Goal: Task Accomplishment & Management: Use online tool/utility

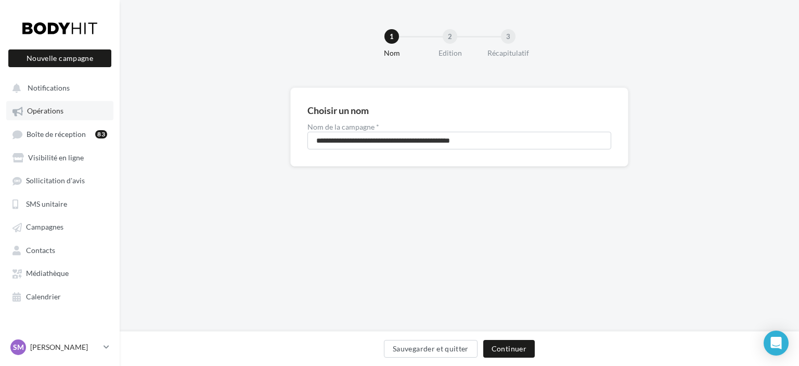
click at [61, 107] on link "Opérations" at bounding box center [59, 110] width 107 height 19
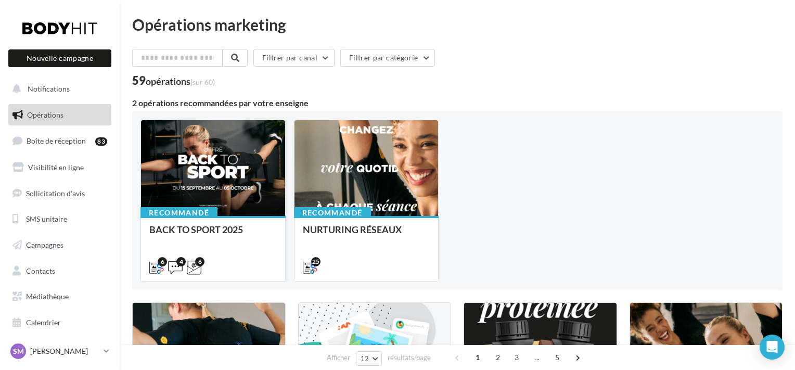
click at [242, 226] on div "BACK TO SPORT 2025" at bounding box center [212, 234] width 127 height 21
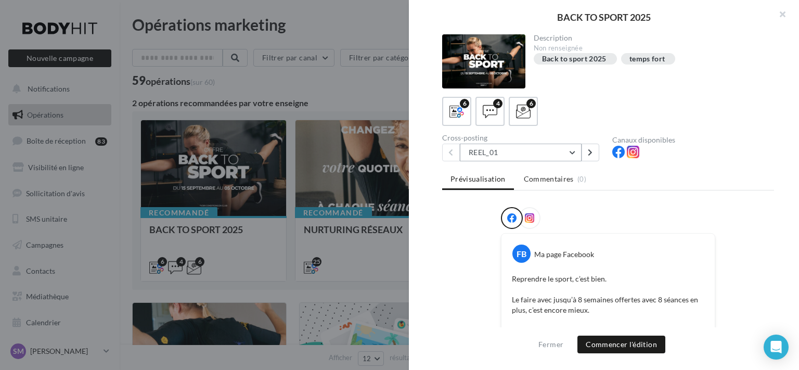
click at [521, 153] on button "REEL_01" at bounding box center [521, 153] width 122 height 18
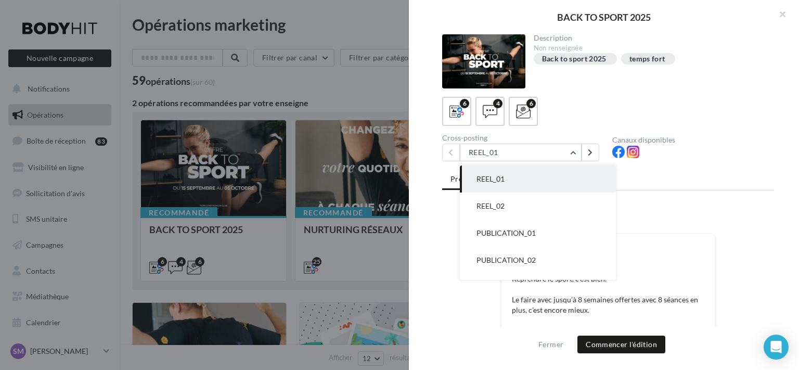
click at [666, 185] on ul "Prévisualisation Commentaires (0)" at bounding box center [608, 180] width 332 height 21
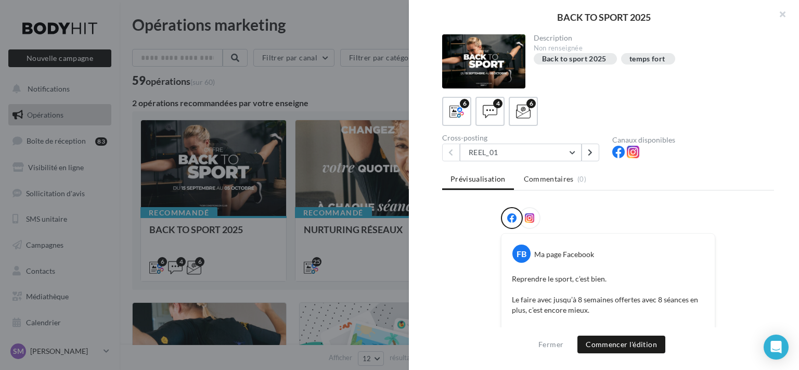
click at [532, 212] on div at bounding box center [530, 218] width 22 height 22
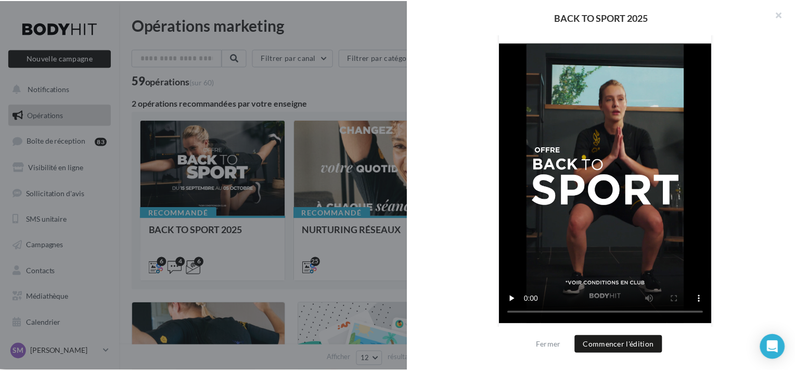
scroll to position [285, 0]
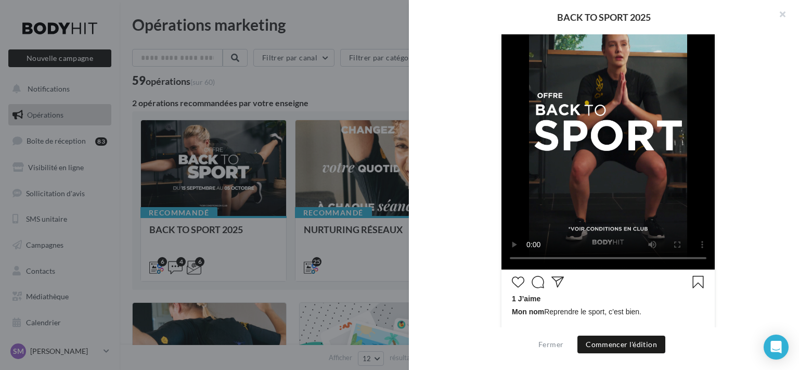
click at [308, 95] on div at bounding box center [399, 185] width 799 height 370
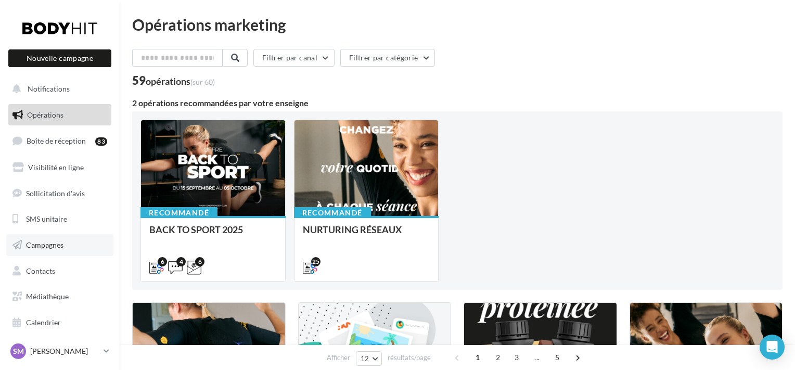
click at [61, 249] on span "Campagnes" at bounding box center [44, 244] width 37 height 9
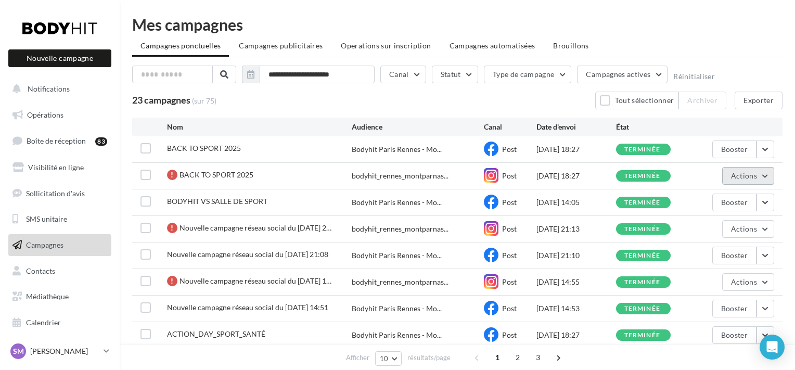
click at [758, 172] on button "Actions" at bounding box center [748, 176] width 52 height 18
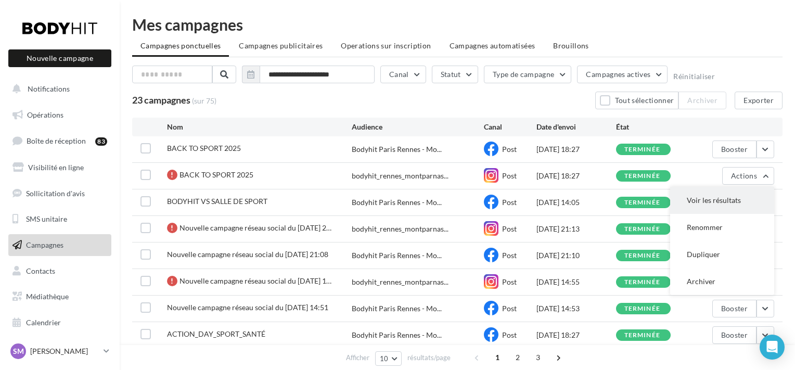
click at [745, 197] on button "Voir les résultats" at bounding box center [722, 200] width 104 height 27
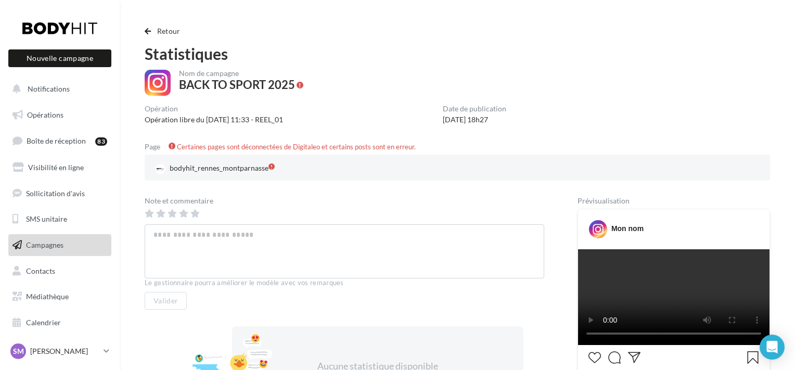
scroll to position [352, 0]
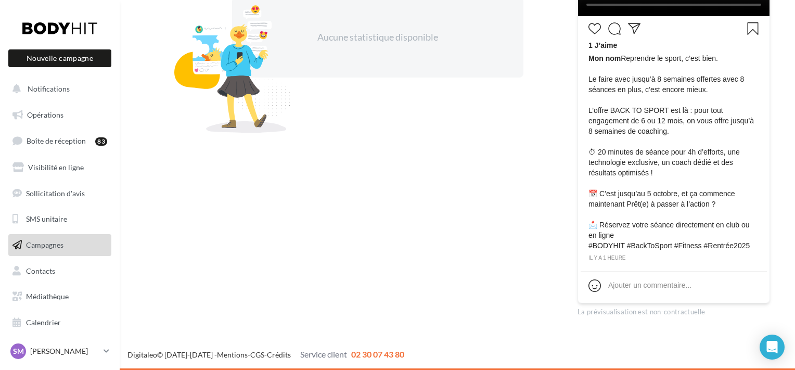
click at [594, 35] on icon "J’aime" at bounding box center [594, 28] width 12 height 12
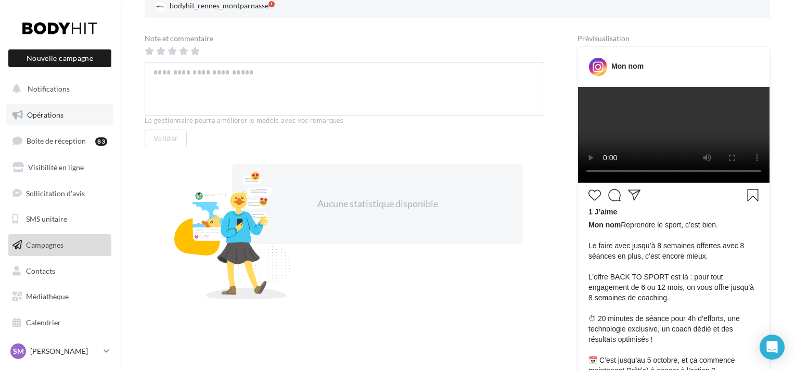
click at [64, 118] on link "Opérations" at bounding box center [59, 115] width 107 height 22
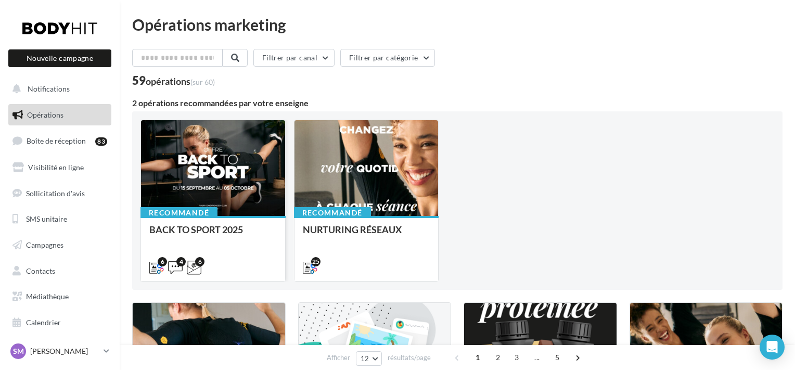
click at [239, 214] on div at bounding box center [213, 168] width 144 height 97
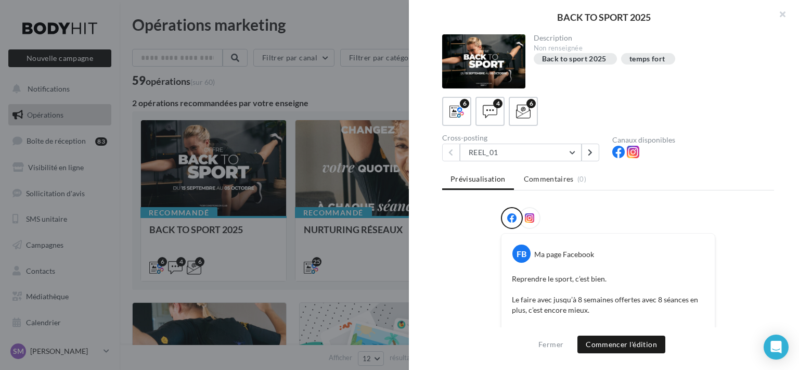
click at [520, 213] on div at bounding box center [530, 218] width 22 height 22
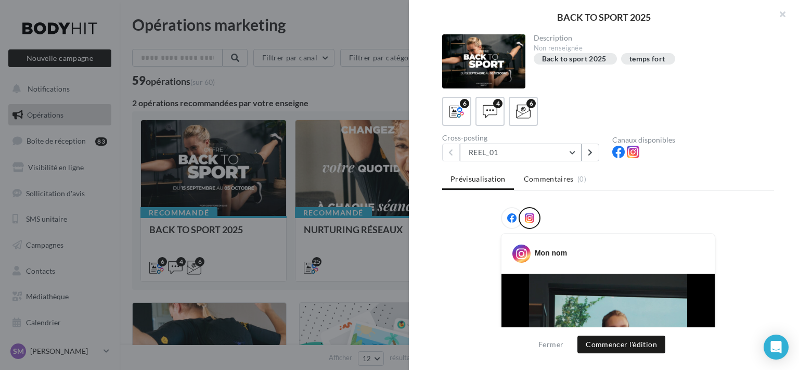
click at [502, 149] on button "REEL_01" at bounding box center [521, 153] width 122 height 18
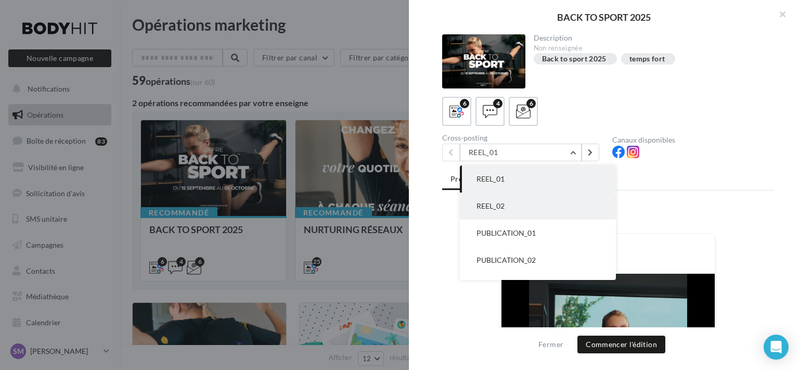
click at [524, 203] on button "REEL_02" at bounding box center [538, 205] width 156 height 27
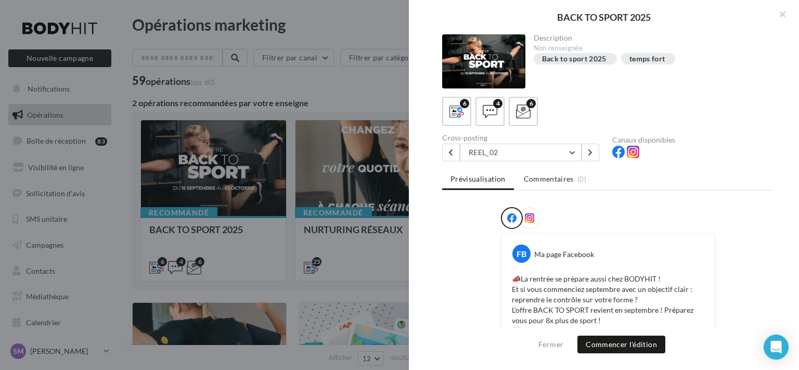
click at [529, 217] on icon at bounding box center [529, 217] width 9 height 9
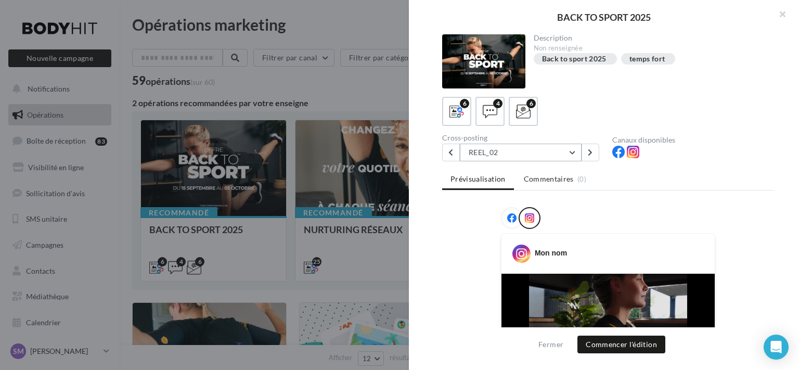
click at [538, 154] on button "REEL_02" at bounding box center [521, 153] width 122 height 18
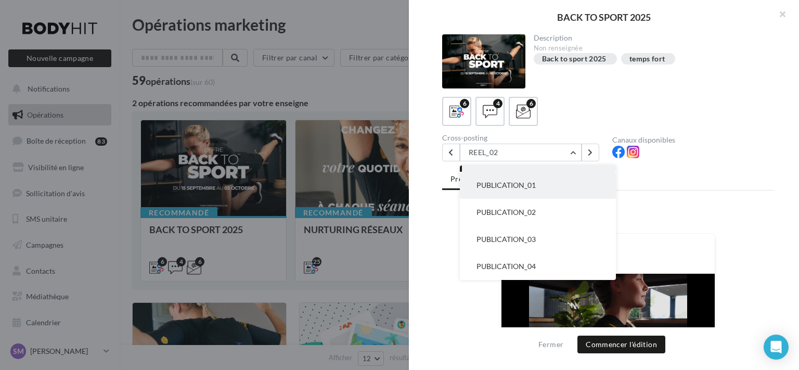
click at [538, 190] on button "PUBLICATION_01" at bounding box center [538, 185] width 156 height 27
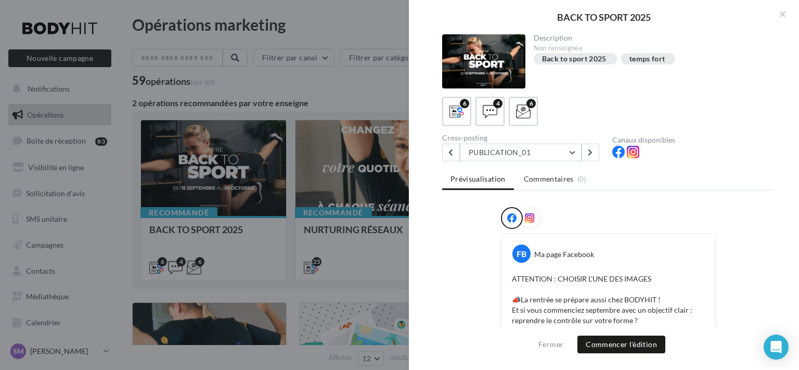
click at [525, 220] on icon at bounding box center [529, 217] width 9 height 9
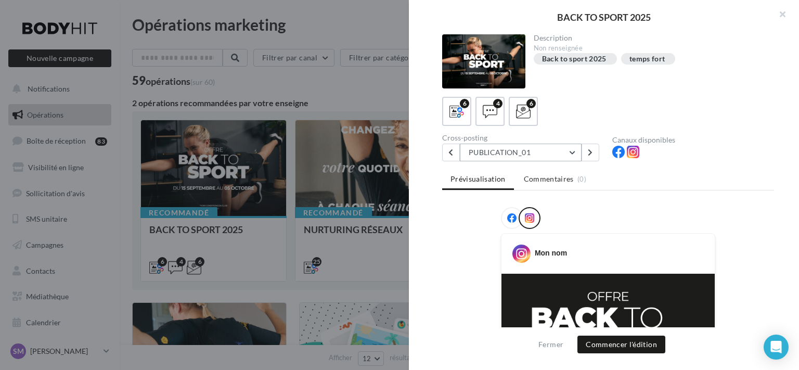
click at [555, 157] on button "PUBLICATION_01" at bounding box center [521, 153] width 122 height 18
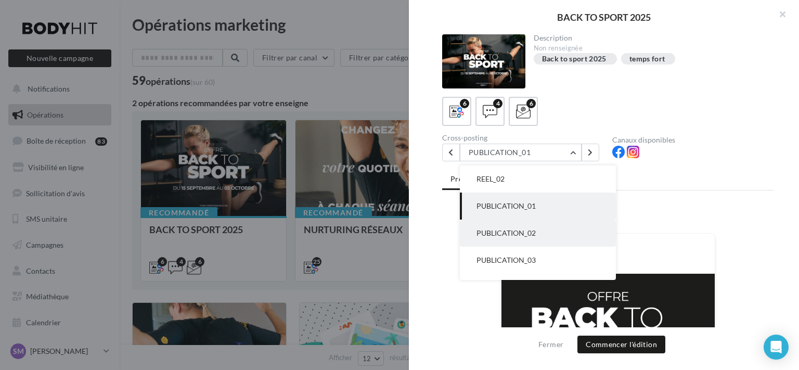
click at [534, 227] on button "PUBLICATION_02" at bounding box center [538, 232] width 156 height 27
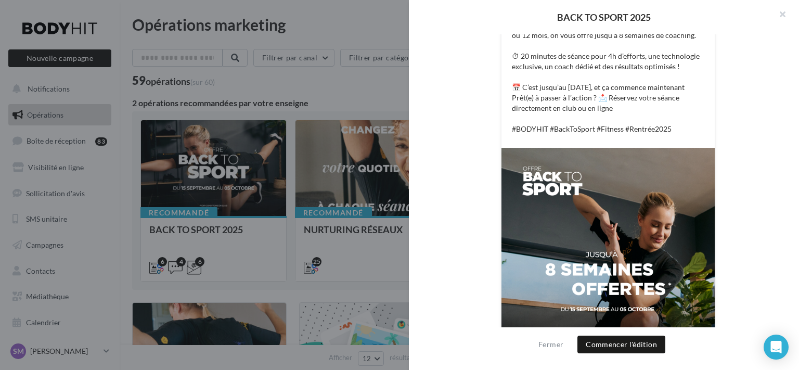
scroll to position [0, 0]
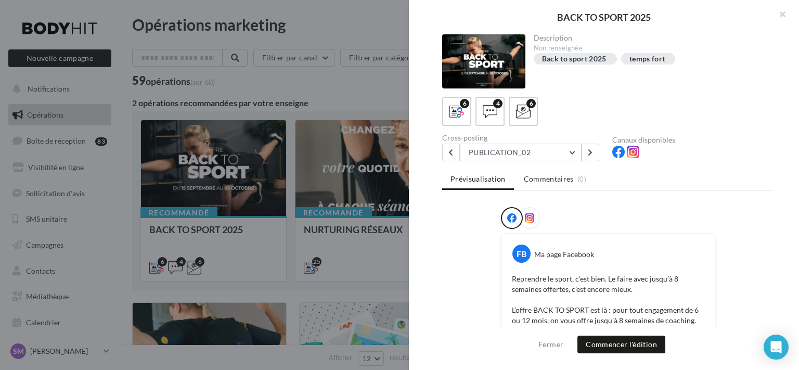
click at [524, 209] on div at bounding box center [530, 218] width 22 height 22
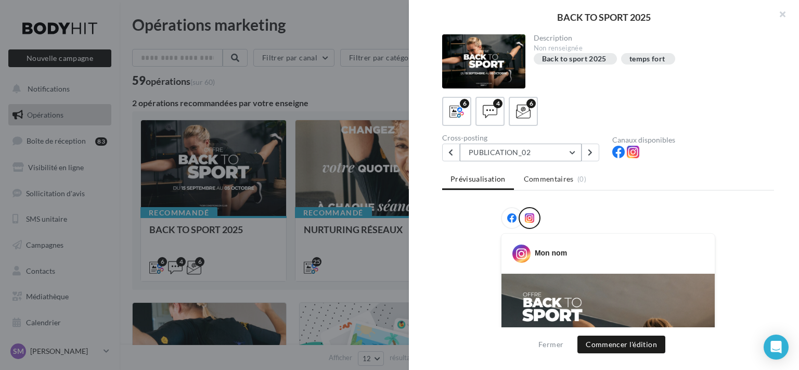
click at [567, 155] on button "PUBLICATION_02" at bounding box center [521, 153] width 122 height 18
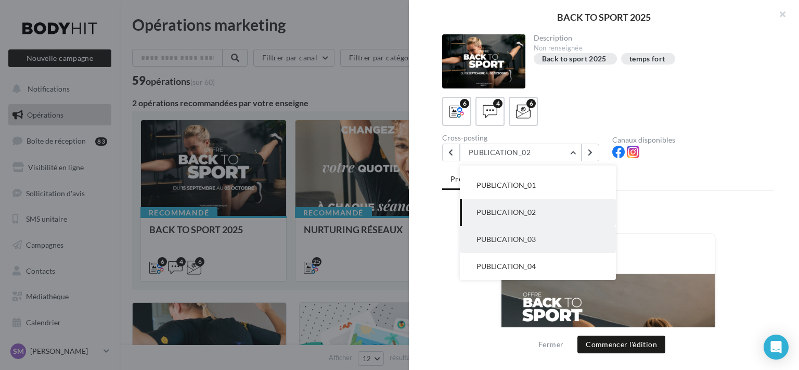
click at [562, 234] on button "PUBLICATION_03" at bounding box center [538, 239] width 156 height 27
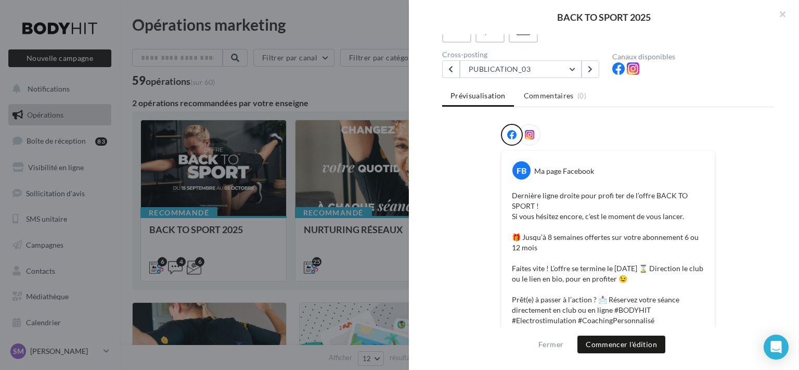
scroll to position [93, 0]
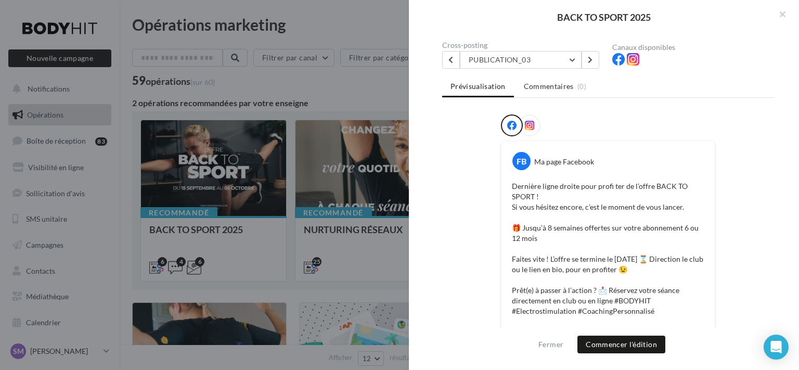
click at [525, 125] on icon at bounding box center [529, 125] width 9 height 9
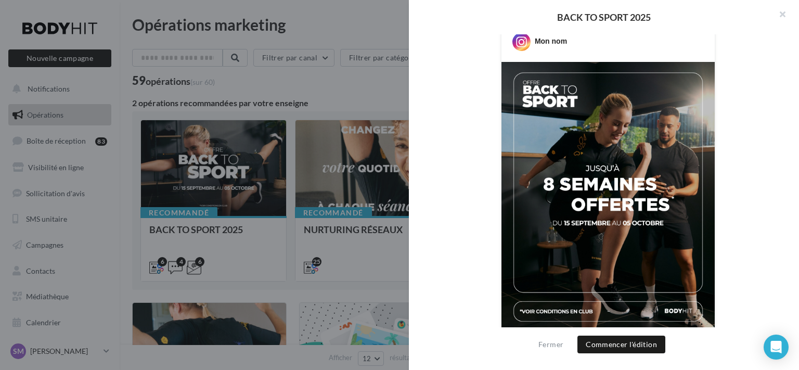
scroll to position [0, 0]
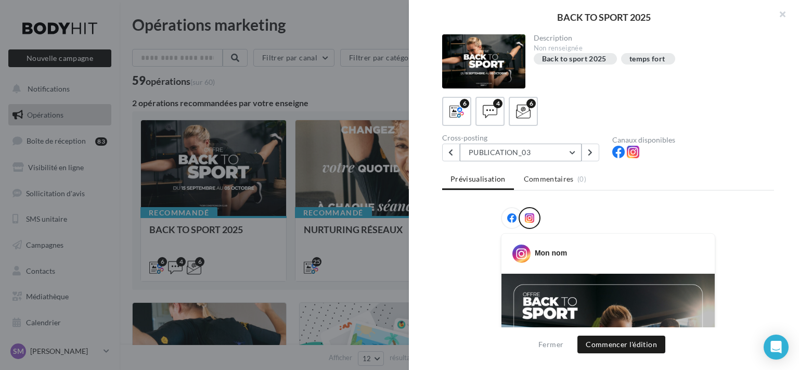
click at [510, 151] on button "PUBLICATION_03" at bounding box center [521, 153] width 122 height 18
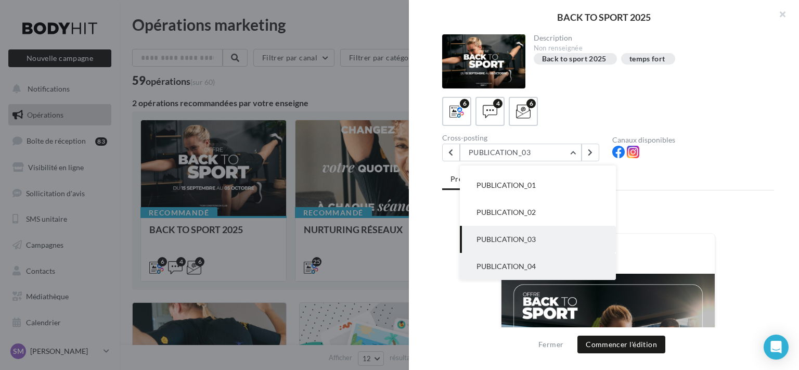
click at [525, 257] on button "PUBLICATION_04" at bounding box center [538, 266] width 156 height 27
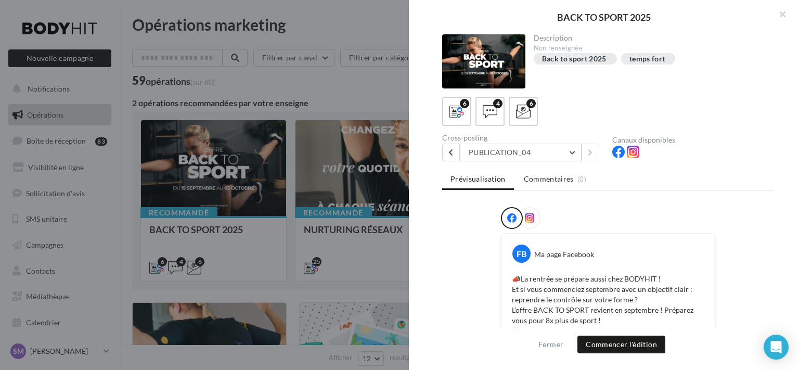
click at [529, 211] on div at bounding box center [530, 218] width 22 height 22
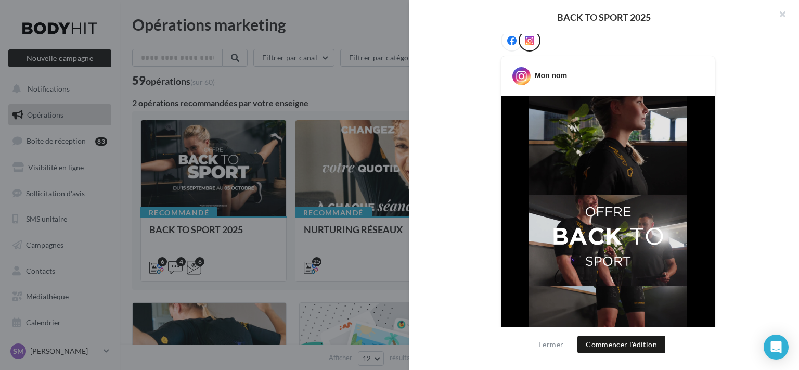
scroll to position [0, 0]
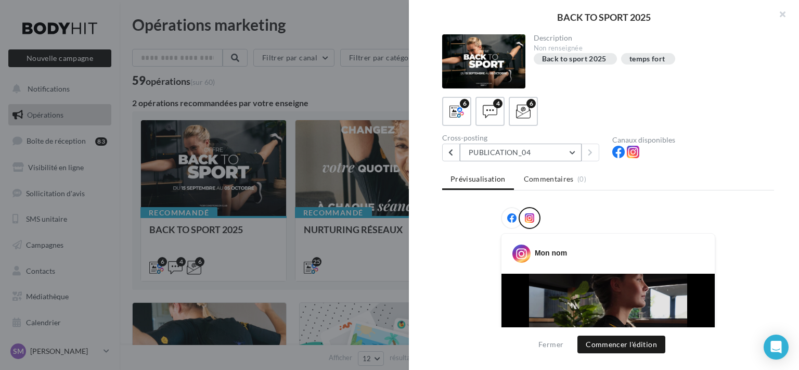
click at [538, 157] on button "PUBLICATION_04" at bounding box center [521, 153] width 122 height 18
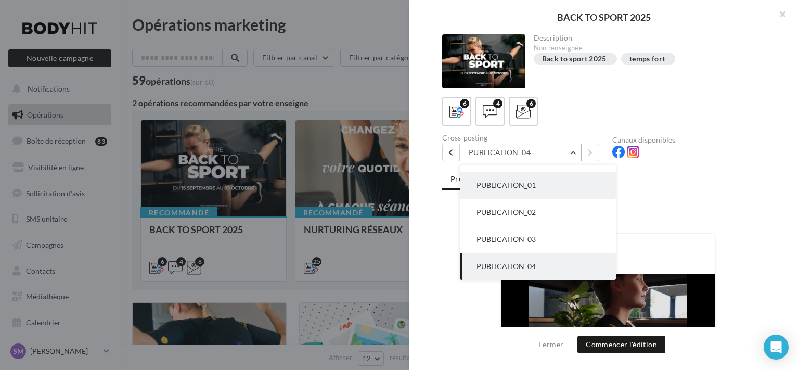
scroll to position [48, 0]
click at [549, 192] on button "PUBLICATION_01" at bounding box center [538, 185] width 156 height 27
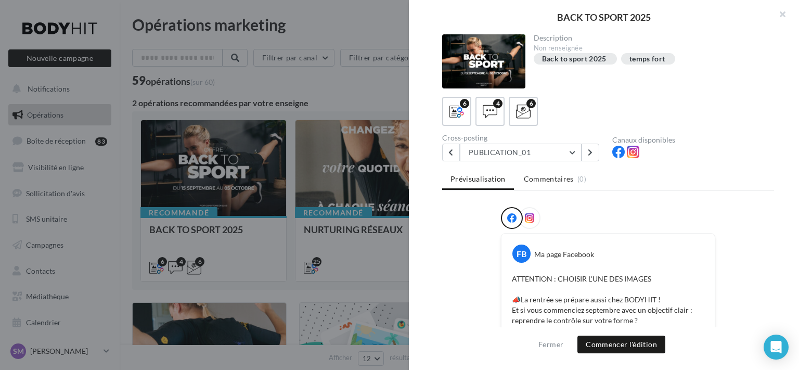
click at [534, 215] on div at bounding box center [530, 218] width 22 height 22
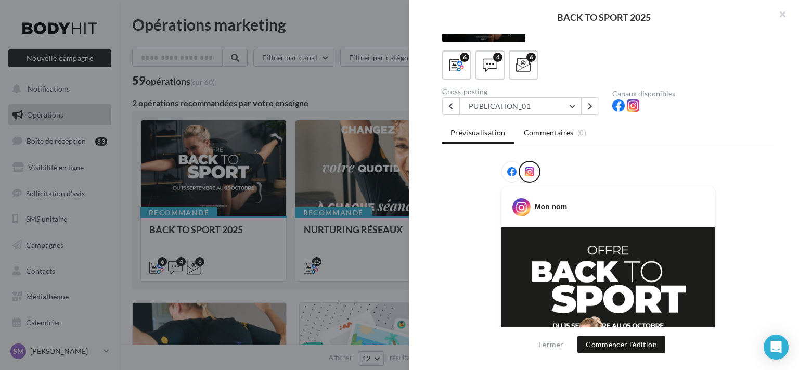
scroll to position [0, 0]
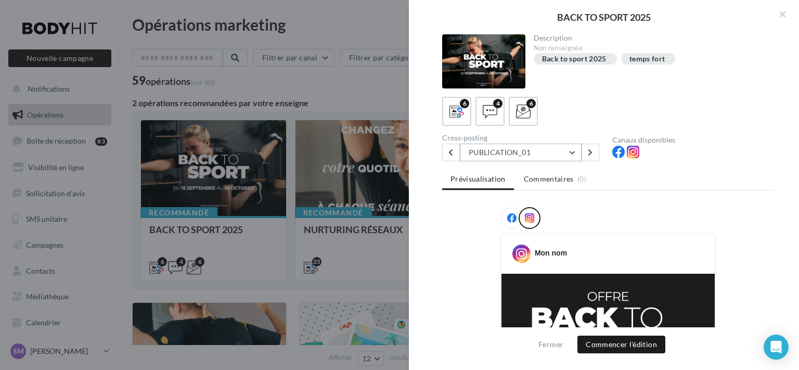
click at [534, 157] on button "PUBLICATION_01" at bounding box center [521, 153] width 122 height 18
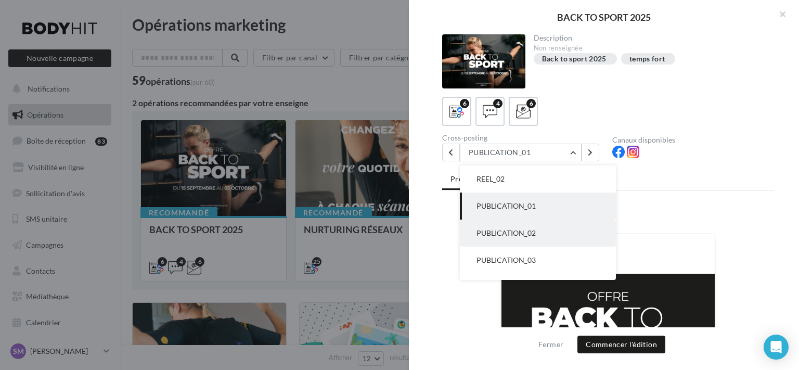
click at [544, 226] on button "PUBLICATION_02" at bounding box center [538, 232] width 156 height 27
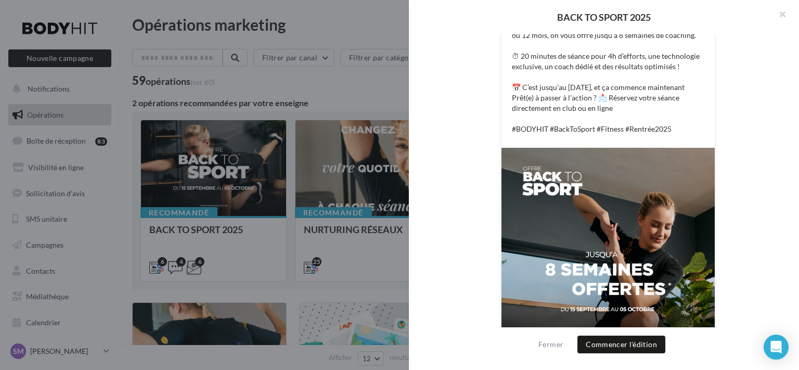
scroll to position [0, 0]
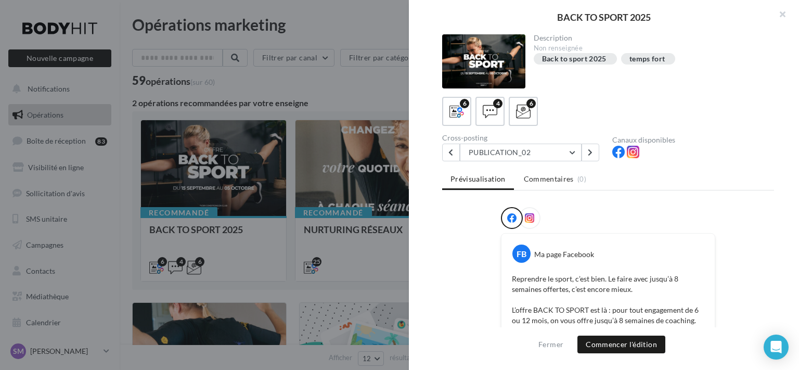
click at [532, 223] on div at bounding box center [530, 218] width 22 height 22
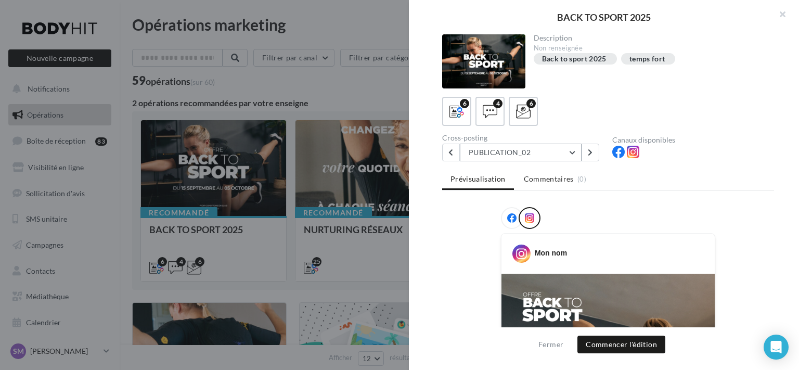
click at [519, 152] on button "PUBLICATION_02" at bounding box center [521, 153] width 122 height 18
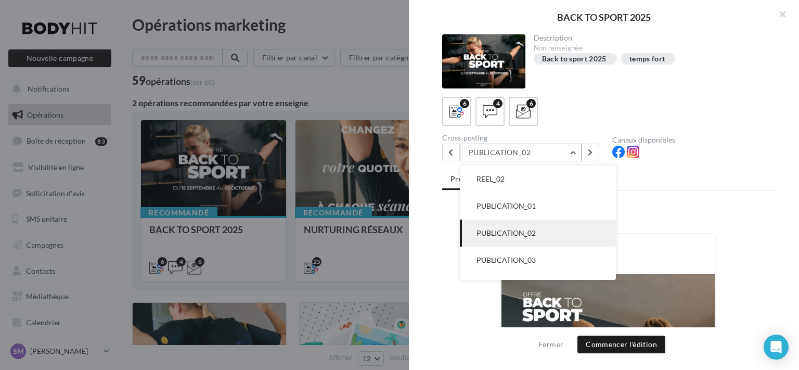
scroll to position [48, 0]
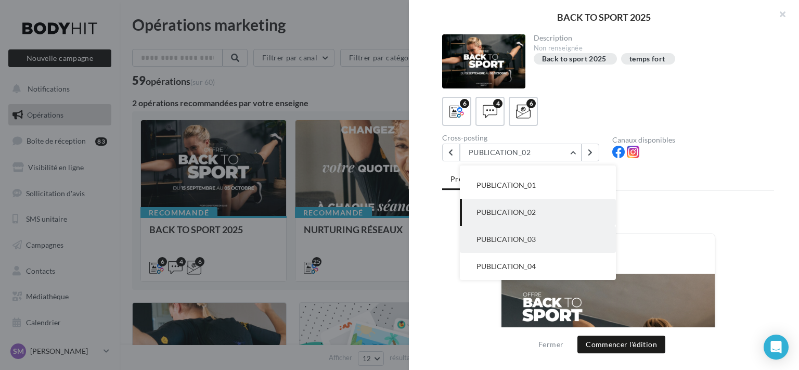
click at [541, 243] on button "PUBLICATION_03" at bounding box center [538, 239] width 156 height 27
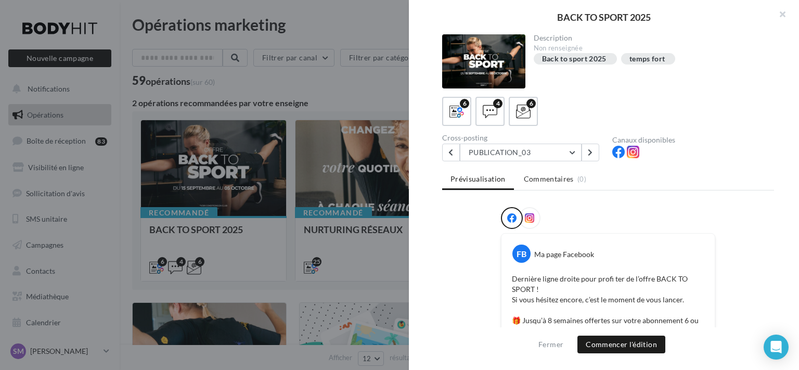
click at [530, 221] on icon at bounding box center [529, 217] width 9 height 9
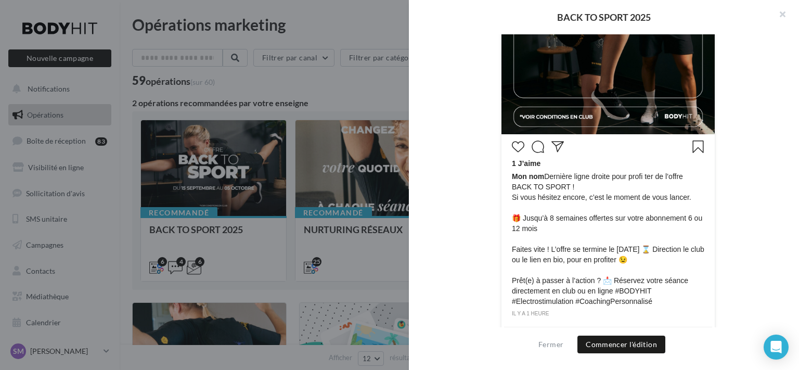
scroll to position [441, 0]
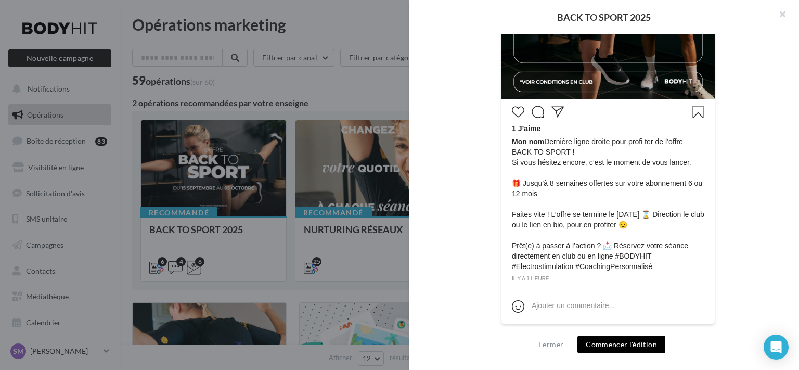
click at [600, 336] on button "Commencer l'édition" at bounding box center [621, 344] width 88 height 18
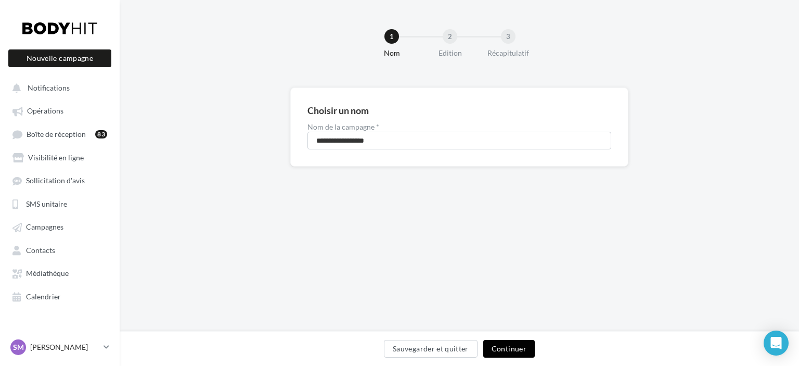
click at [521, 346] on button "Continuer" at bounding box center [508, 349] width 51 height 18
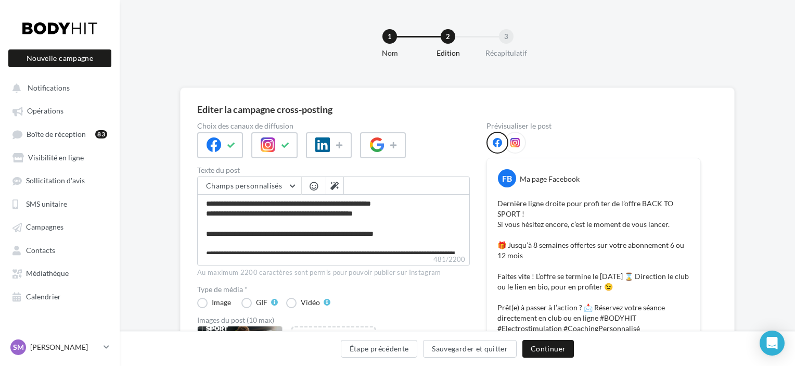
click at [512, 151] on div at bounding box center [515, 143] width 22 height 22
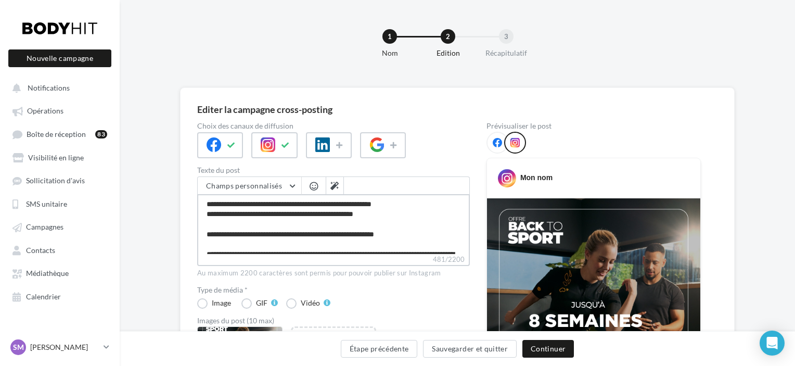
click at [399, 209] on textarea "**********" at bounding box center [333, 224] width 273 height 60
drag, startPoint x: 469, startPoint y: 210, endPoint x: 467, endPoint y: 220, distance: 10.6
click at [467, 220] on textarea "**********" at bounding box center [333, 224] width 273 height 60
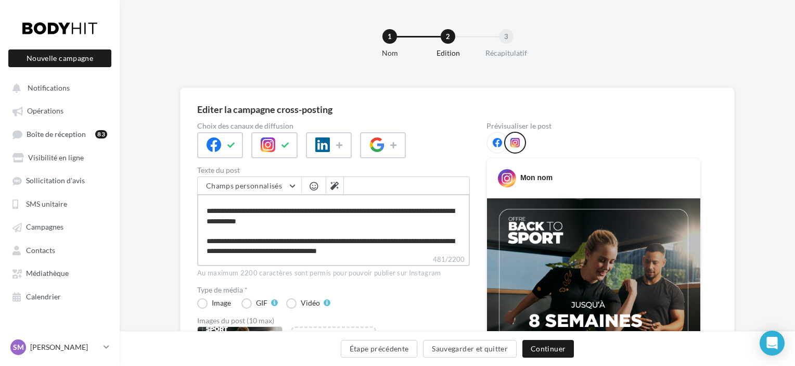
scroll to position [49, 0]
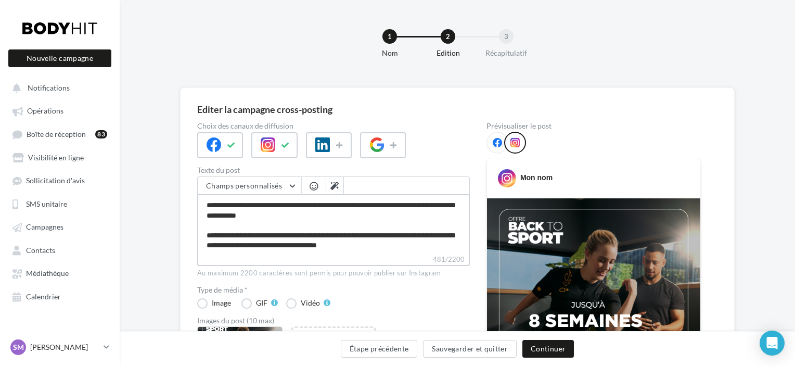
click at [424, 244] on textarea "**********" at bounding box center [333, 224] width 273 height 60
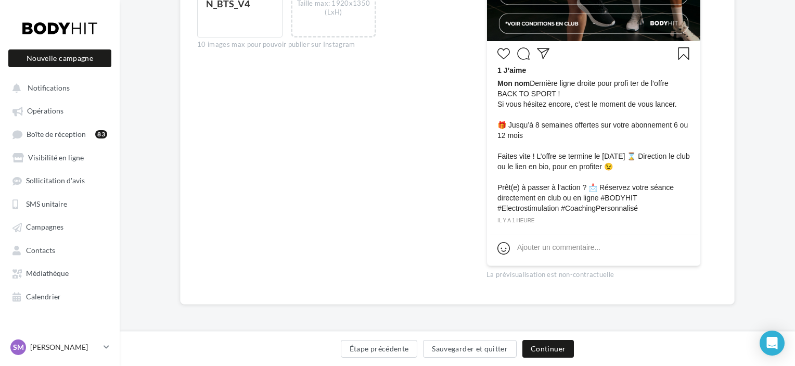
scroll to position [0, 0]
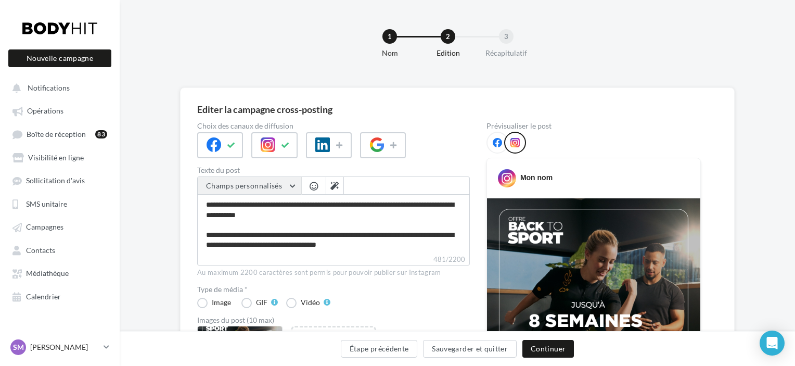
click at [294, 186] on button "Champs personnalisés" at bounding box center [249, 186] width 103 height 18
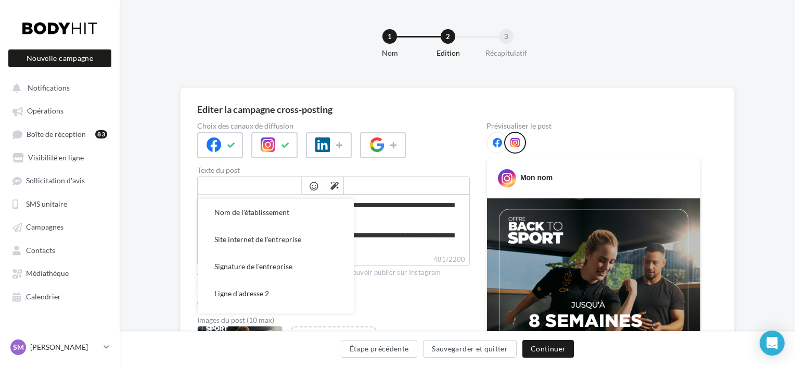
click at [294, 186] on input "text" at bounding box center [249, 186] width 103 height 18
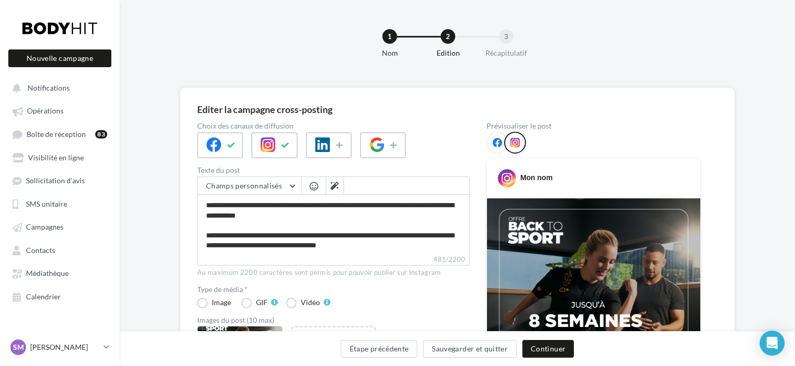
click at [315, 188] on span "button" at bounding box center [313, 186] width 8 height 9
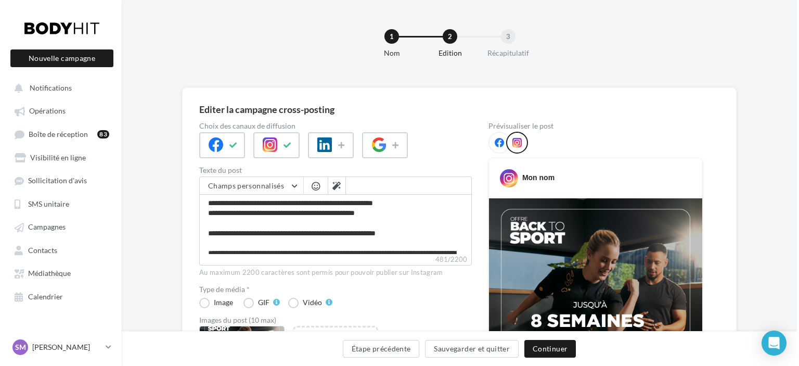
scroll to position [0, 0]
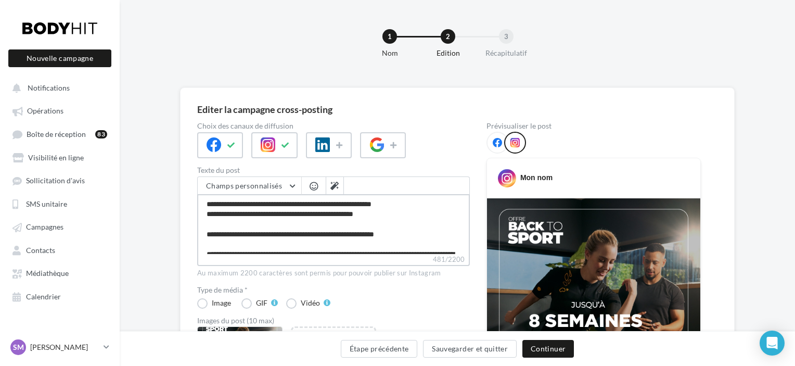
click at [303, 202] on textarea "**********" at bounding box center [333, 224] width 273 height 60
type textarea "**********"
drag, startPoint x: 207, startPoint y: 209, endPoint x: 222, endPoint y: 211, distance: 15.3
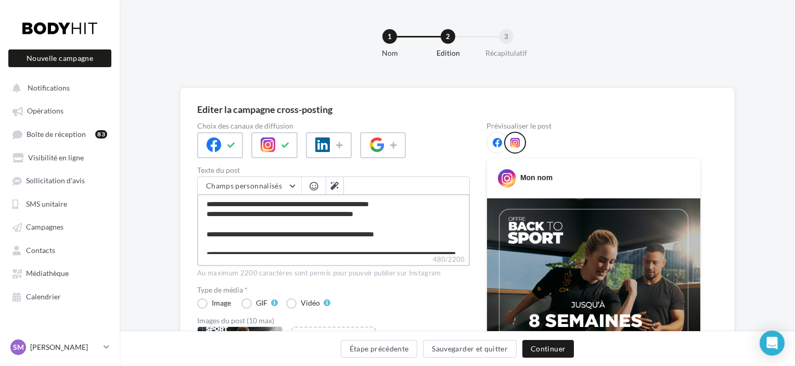
click at [207, 209] on textarea "**********" at bounding box center [333, 224] width 273 height 60
type textarea "**********"
click at [395, 353] on button "Étape précédente" at bounding box center [379, 349] width 77 height 18
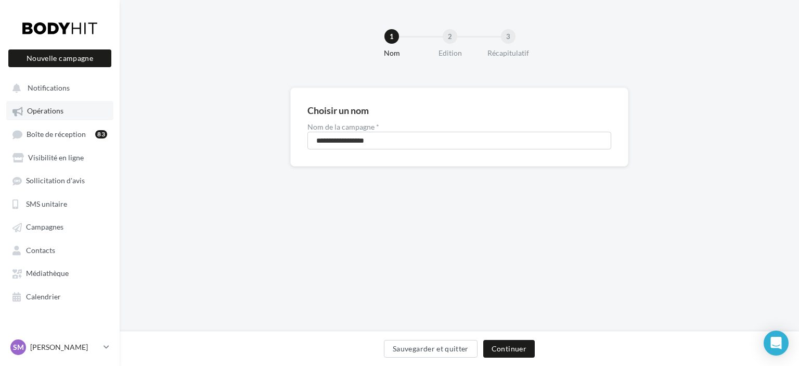
click at [70, 110] on link "Opérations" at bounding box center [59, 110] width 107 height 19
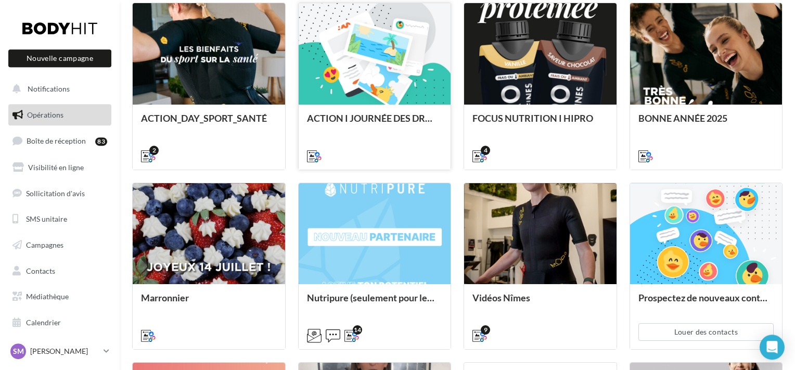
scroll to position [193, 0]
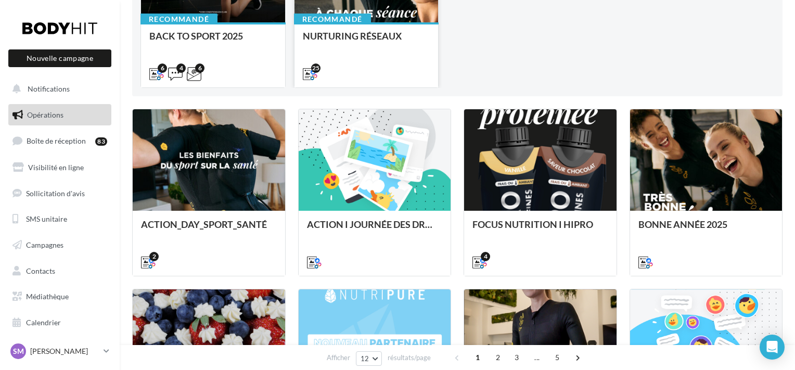
click at [355, 68] on div "25" at bounding box center [366, 73] width 127 height 12
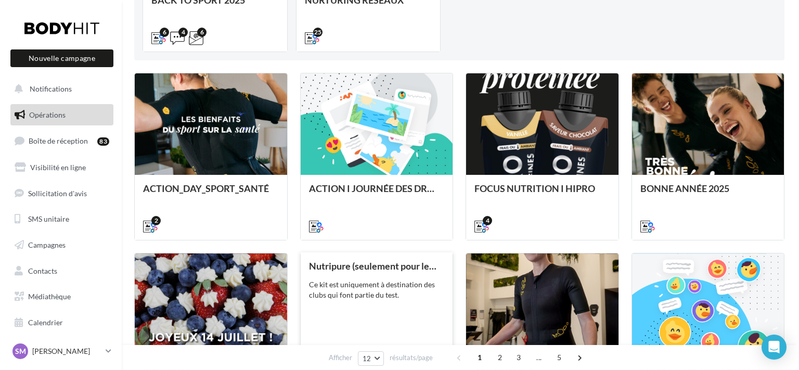
scroll to position [0, 0]
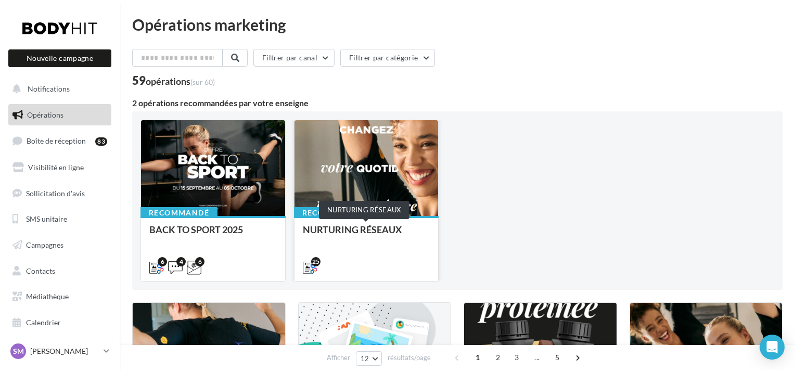
click at [365, 232] on div "NURTURING RÉSEAUX" at bounding box center [366, 234] width 127 height 21
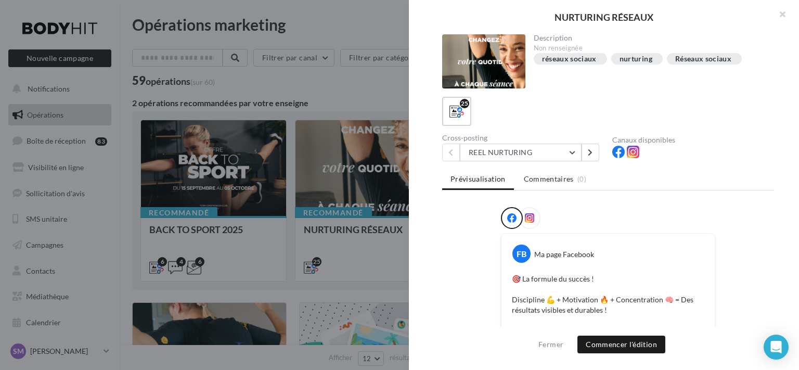
click at [525, 213] on icon at bounding box center [529, 217] width 9 height 9
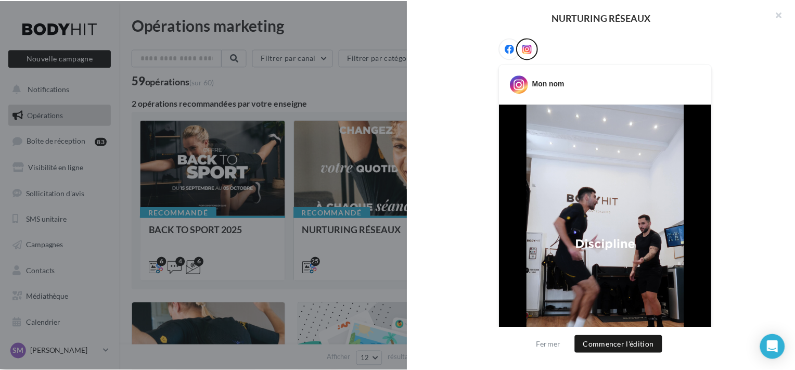
scroll to position [455, 0]
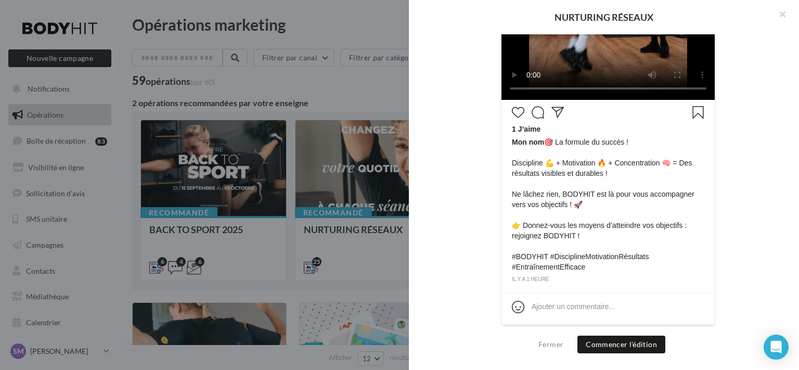
click at [336, 66] on div at bounding box center [399, 185] width 799 height 370
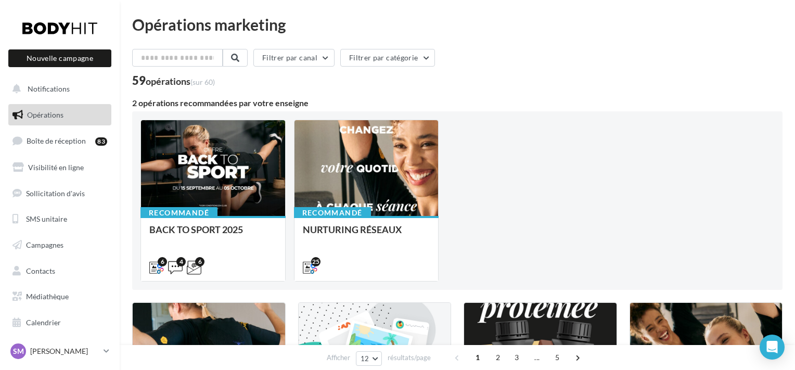
click at [41, 112] on span "Opérations" at bounding box center [45, 114] width 36 height 9
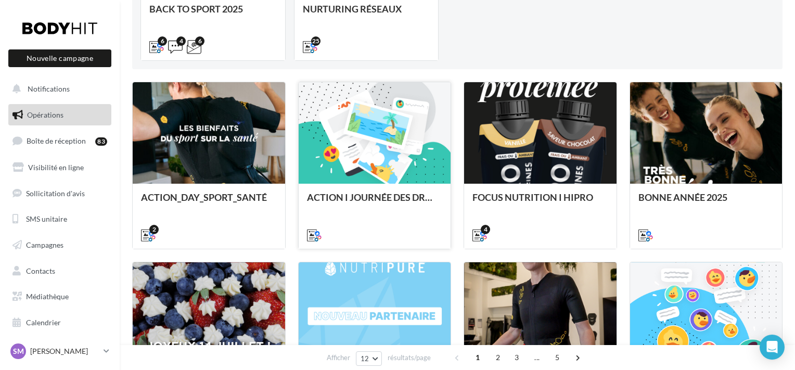
scroll to position [327, 0]
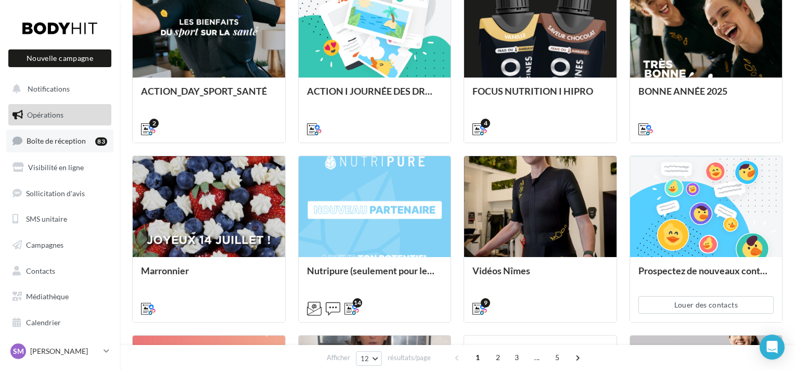
click at [74, 145] on span "Boîte de réception" at bounding box center [56, 140] width 59 height 9
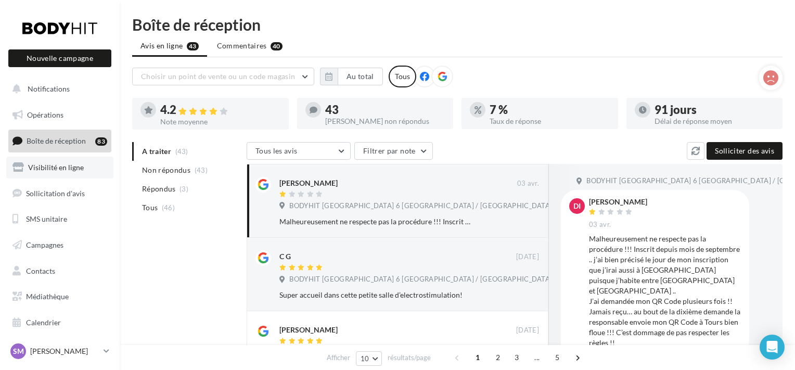
click at [78, 160] on link "Visibilité en ligne" at bounding box center [59, 168] width 107 height 22
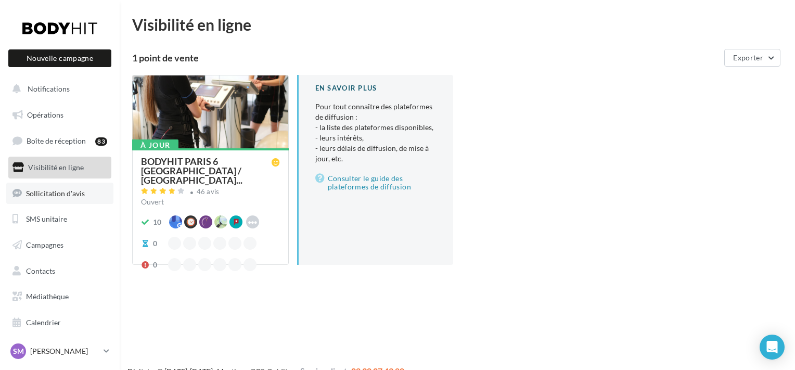
click at [48, 198] on link "Sollicitation d'avis" at bounding box center [59, 194] width 107 height 22
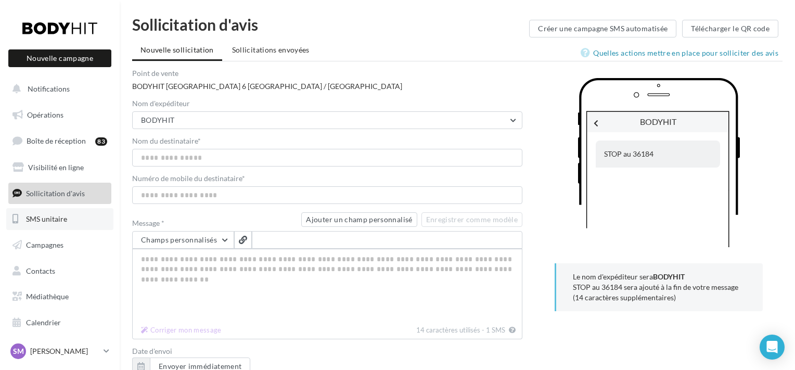
click at [50, 213] on link "SMS unitaire" at bounding box center [59, 219] width 107 height 22
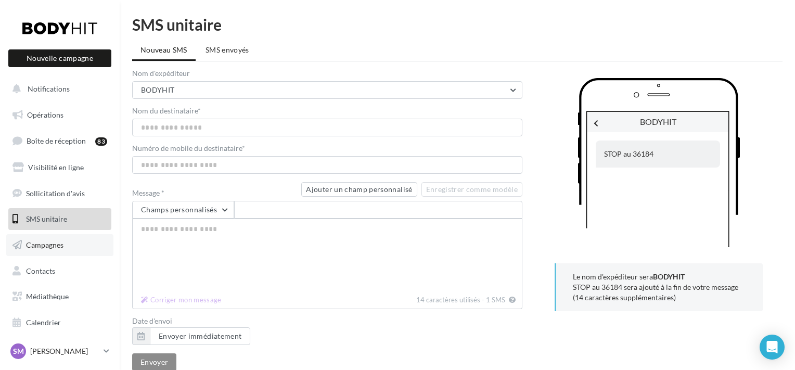
click at [58, 239] on link "Campagnes" at bounding box center [59, 245] width 107 height 22
